Goal: Information Seeking & Learning: Learn about a topic

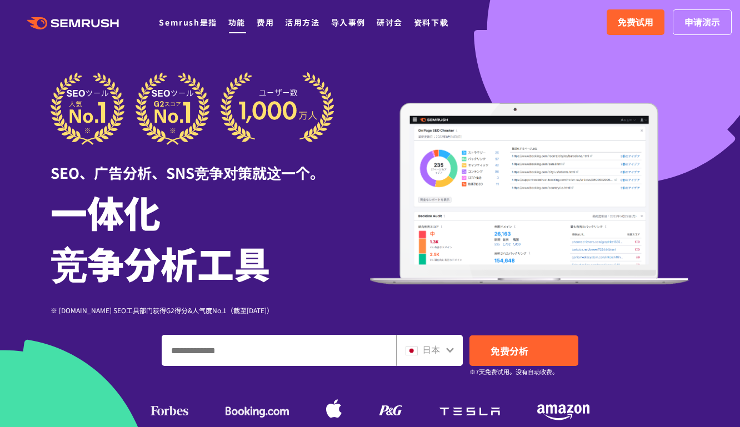
click at [228, 19] on link "功能" at bounding box center [236, 22] width 17 height 11
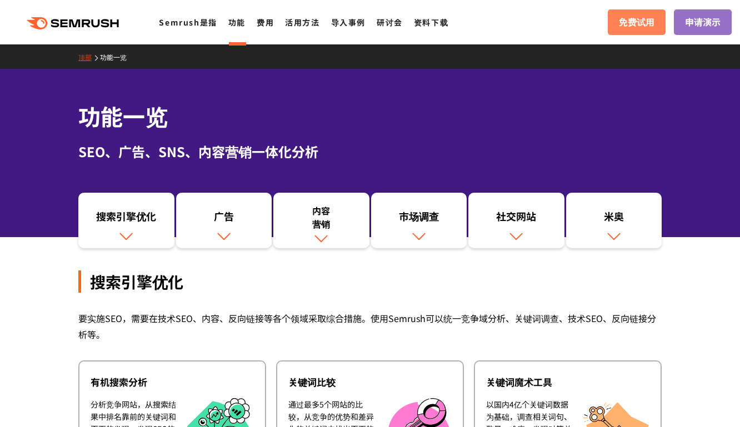
click at [618, 21] on link "免费试用" at bounding box center [637, 22] width 58 height 26
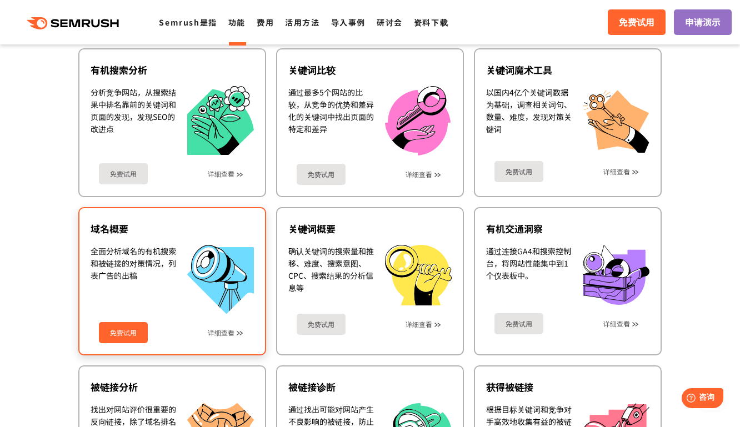
scroll to position [326, 0]
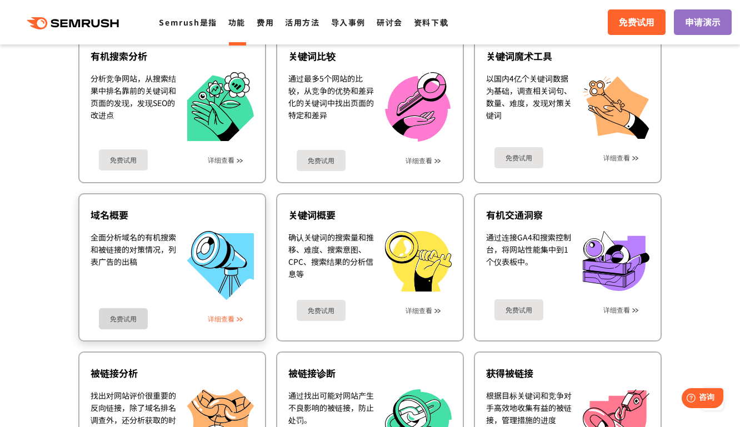
click at [225, 318] on link "详细查看" at bounding box center [221, 319] width 27 height 8
